Goal: Find specific page/section: Find specific page/section

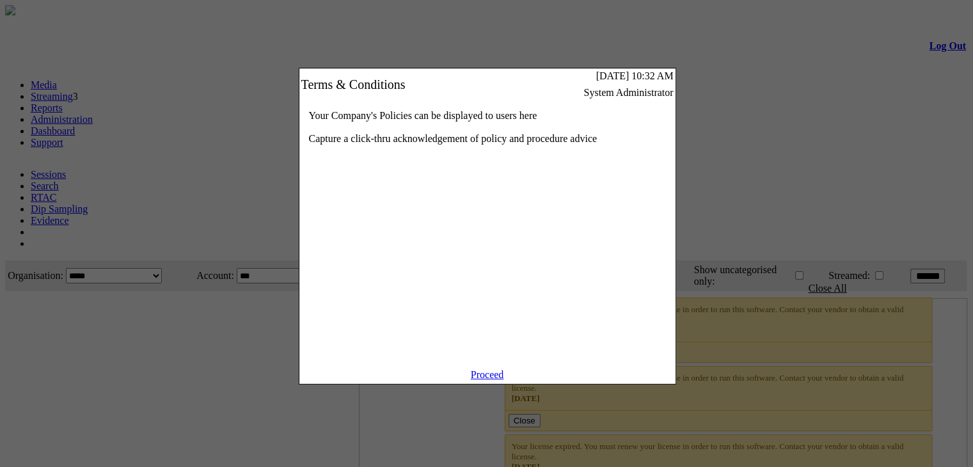
click at [490, 380] on link "Proceed" at bounding box center [487, 374] width 33 height 11
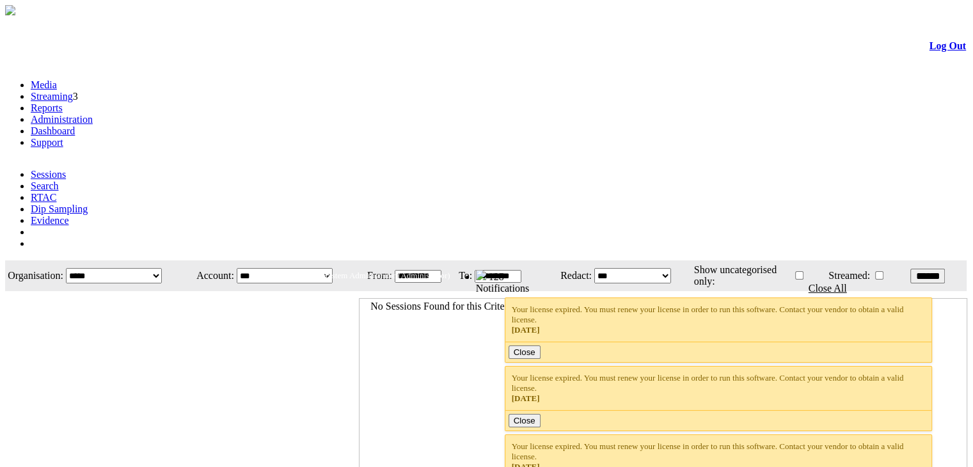
click at [75, 125] on link "Dashboard" at bounding box center [53, 130] width 44 height 11
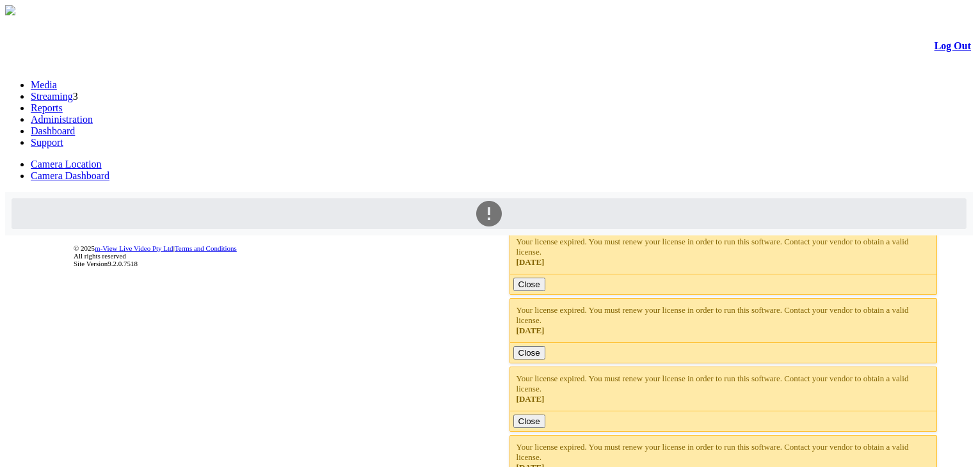
click at [109, 170] on link "Camera Dashboard" at bounding box center [70, 175] width 79 height 11
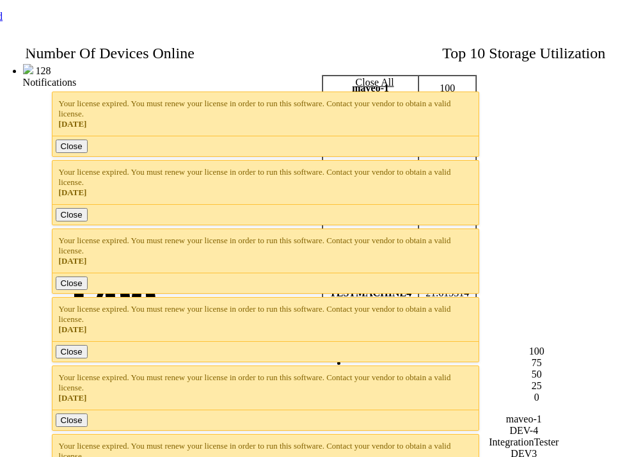
scroll to position [170, 444]
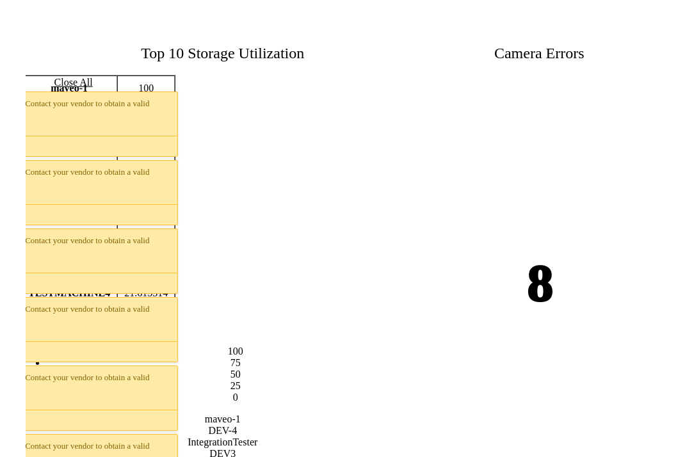
scroll to position [170, 395]
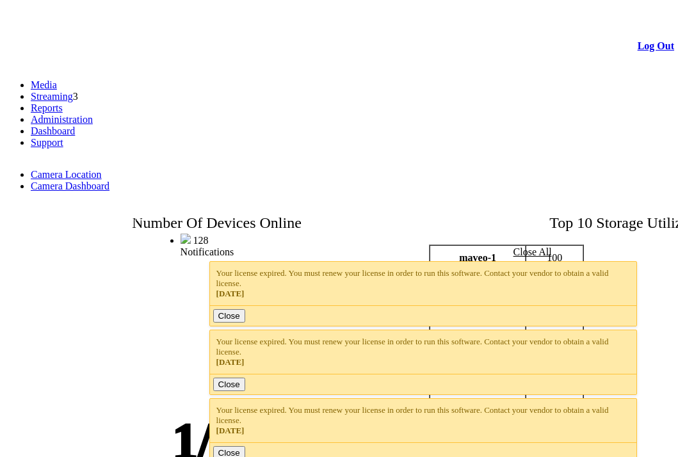
scroll to position [170, 395]
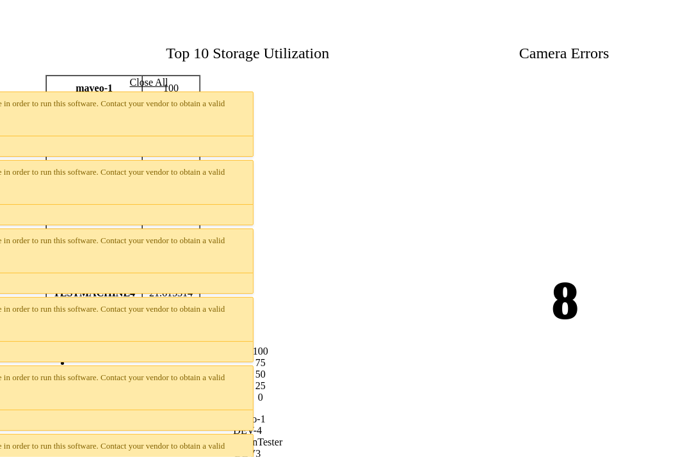
drag, startPoint x: 555, startPoint y: 303, endPoint x: 654, endPoint y: 308, distance: 99.3
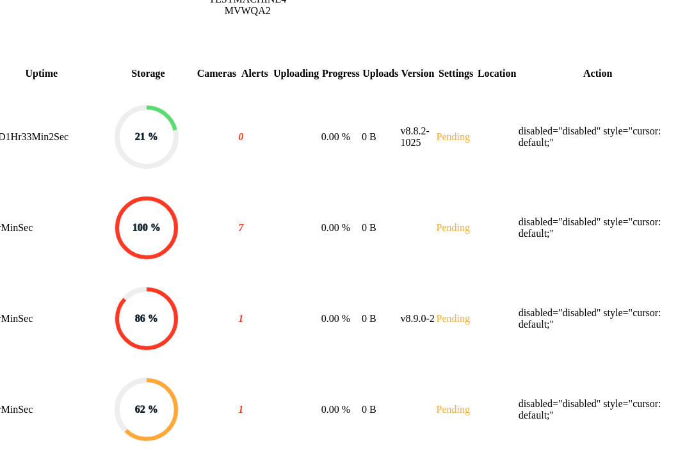
scroll to position [0, 395]
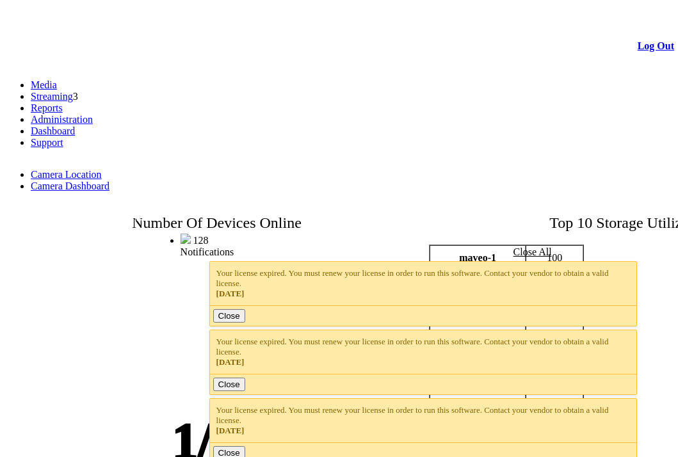
scroll to position [0, 395]
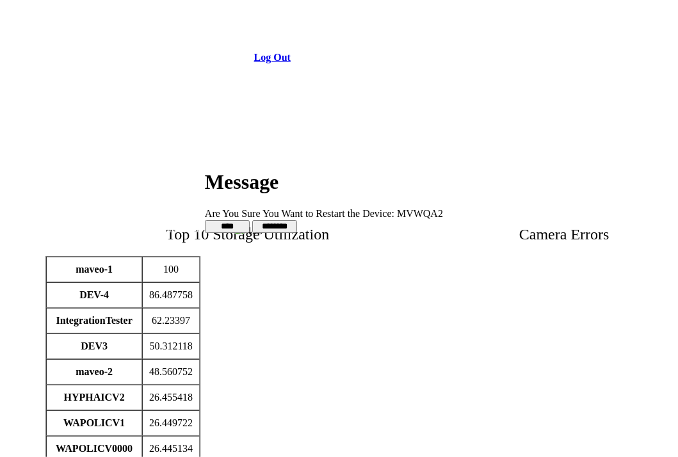
click at [297, 220] on input "******" at bounding box center [274, 226] width 45 height 13
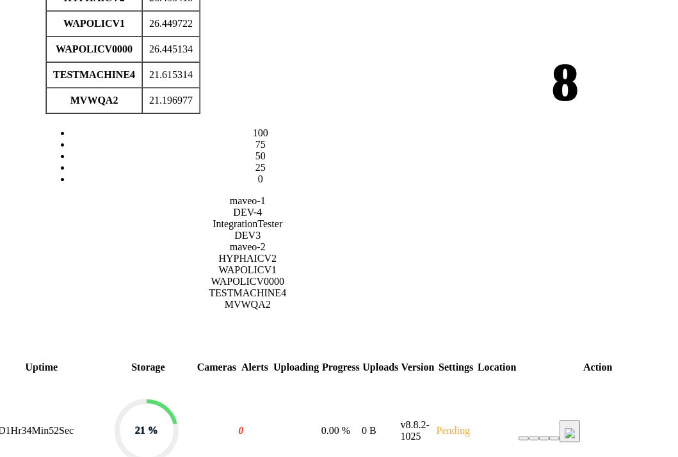
scroll to position [396, 395]
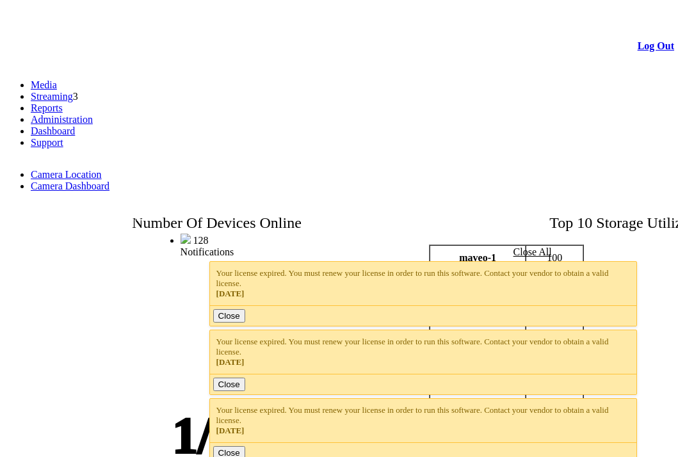
scroll to position [396, 391]
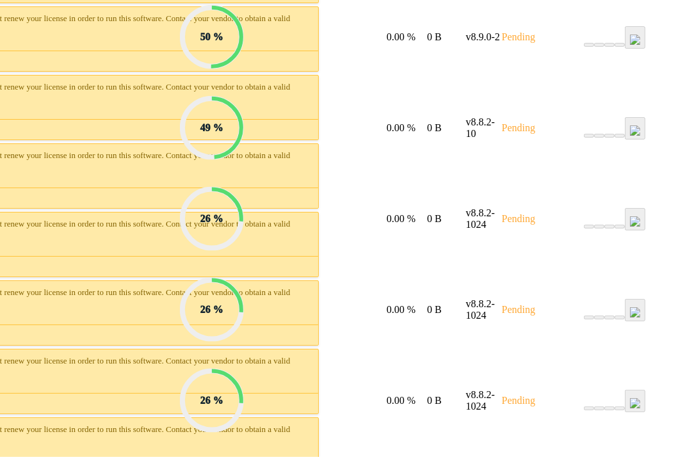
scroll to position [1156, 395]
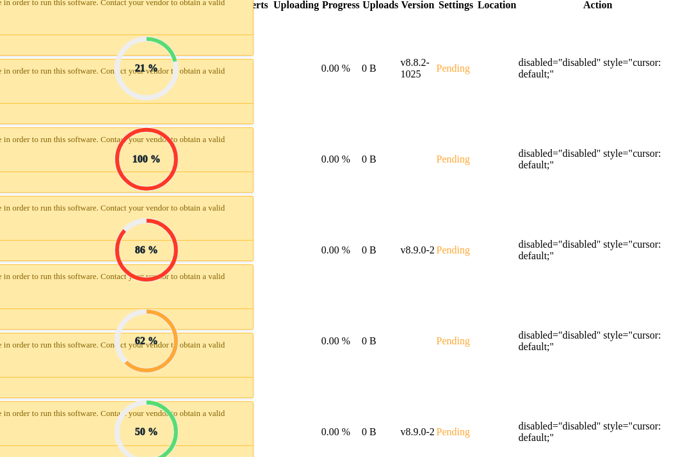
scroll to position [292, 395]
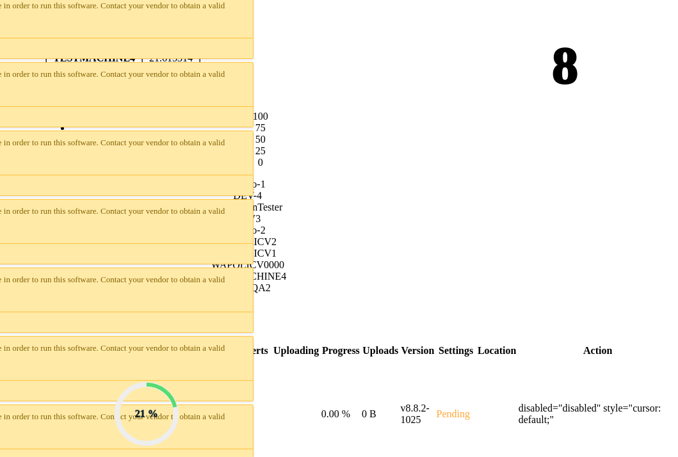
scroll to position [169, 395]
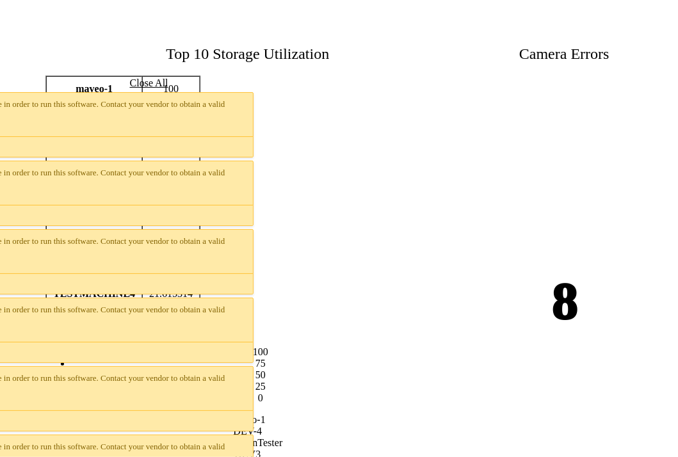
drag, startPoint x: 551, startPoint y: 295, endPoint x: 644, endPoint y: 313, distance: 94.5
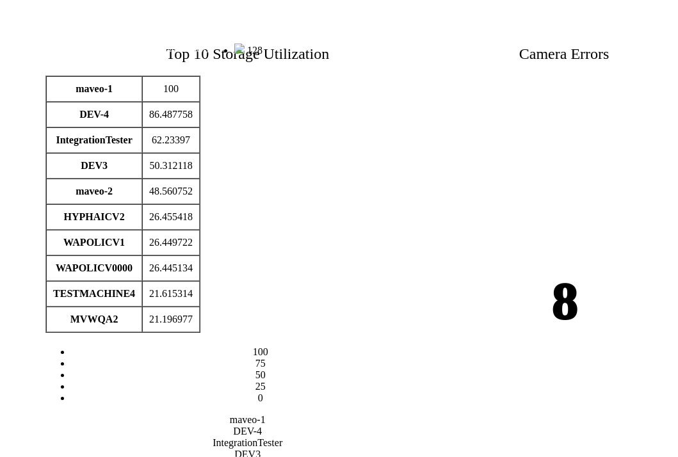
copy td "disabled="disabled" style="cursor: default;""
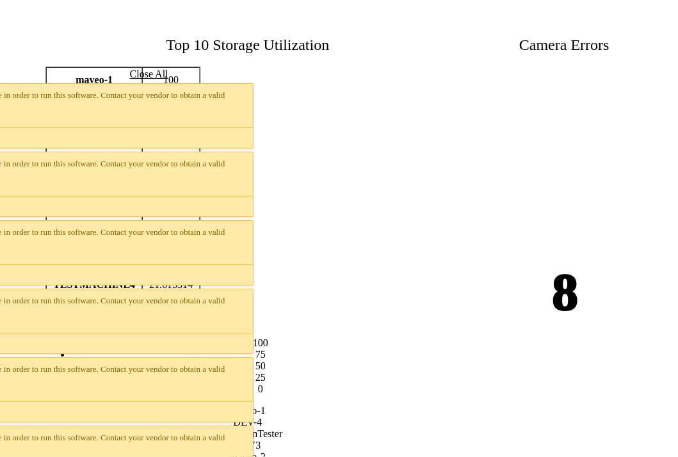
scroll to position [166, 395]
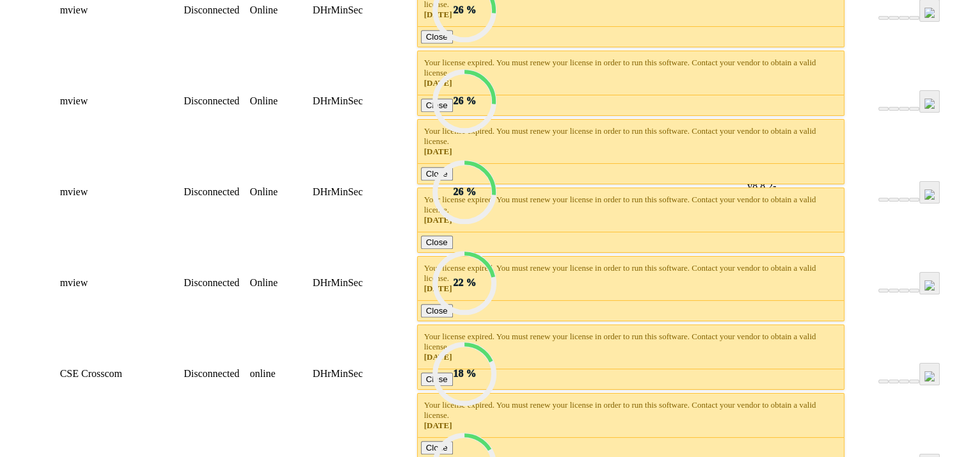
scroll to position [1765, 107]
